Goal: Navigation & Orientation: Find specific page/section

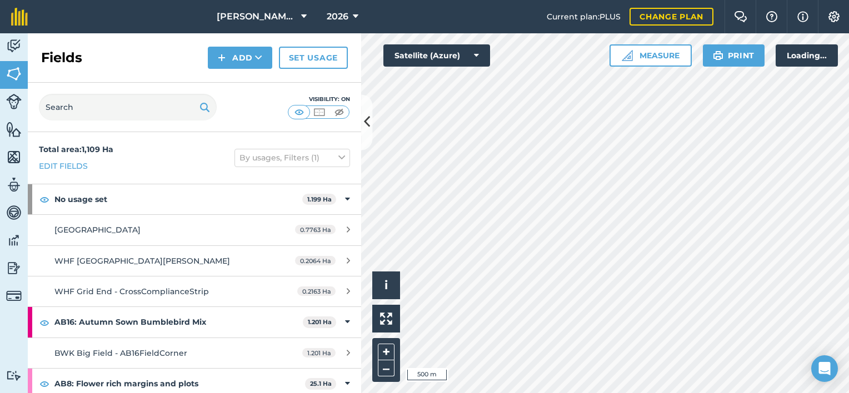
scroll to position [3192, 0]
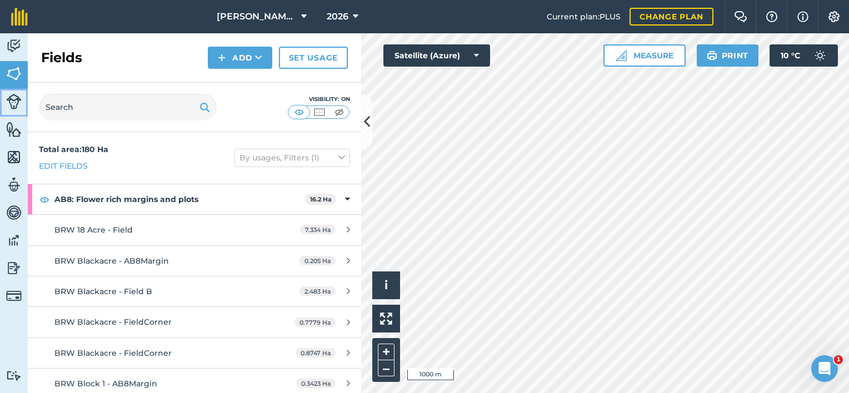
click at [14, 99] on img at bounding box center [14, 102] width 16 height 16
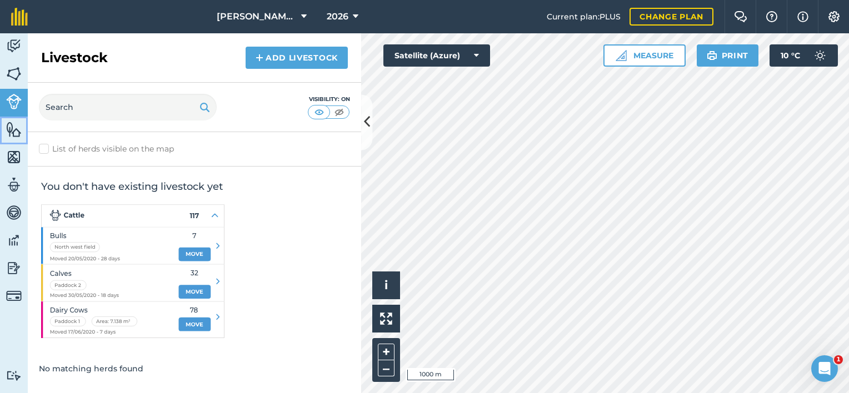
click at [15, 123] on img at bounding box center [14, 129] width 16 height 17
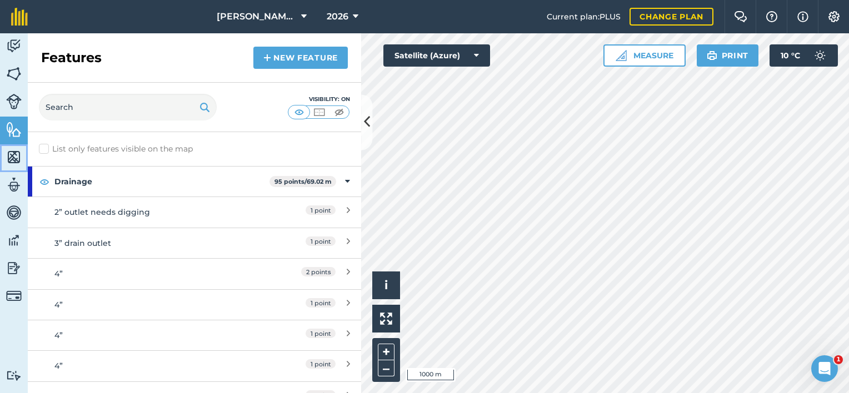
click at [15, 159] on img at bounding box center [14, 157] width 16 height 17
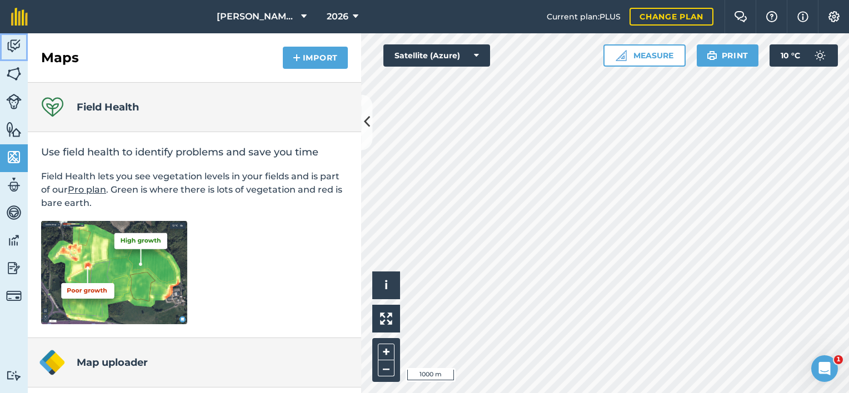
click at [18, 43] on img at bounding box center [14, 46] width 16 height 17
